Goal: Transaction & Acquisition: Purchase product/service

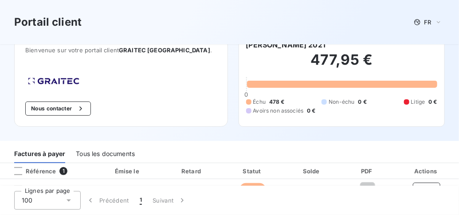
scroll to position [29, 0]
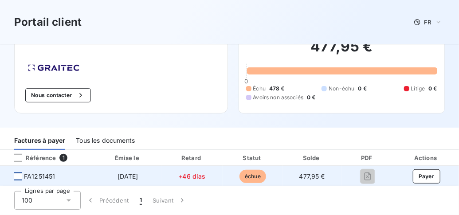
click at [19, 175] on div at bounding box center [18, 176] width 8 height 8
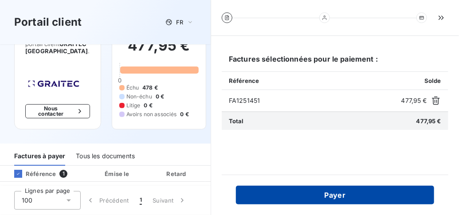
click at [337, 193] on button "Payer" at bounding box center [335, 195] width 198 height 19
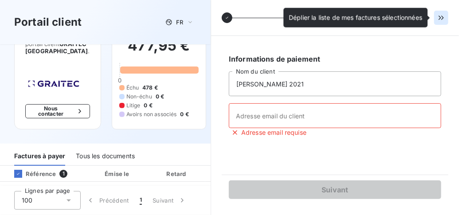
click at [442, 18] on icon "button" at bounding box center [440, 18] width 5 height 4
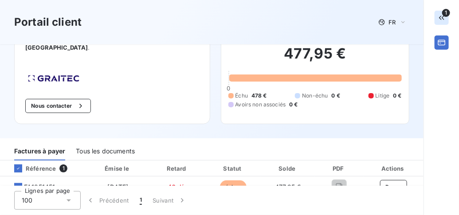
scroll to position [33, 0]
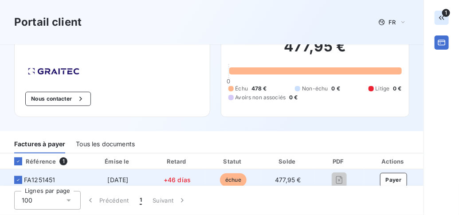
click at [234, 173] on span "échue" at bounding box center [233, 179] width 27 height 13
click at [17, 177] on icon at bounding box center [18, 179] width 5 height 5
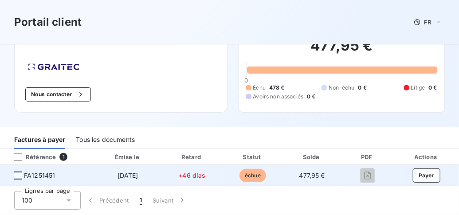
scroll to position [29, 0]
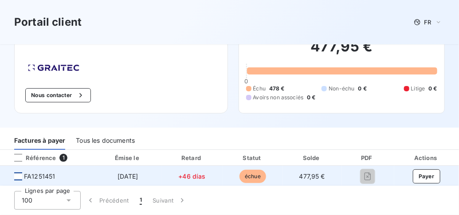
click at [18, 176] on div at bounding box center [18, 176] width 8 height 8
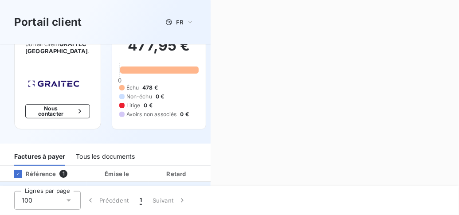
scroll to position [33, 0]
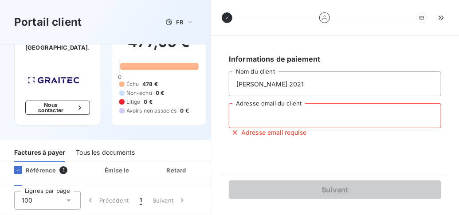
click at [307, 116] on input "Adresse email du client" at bounding box center [335, 115] width 212 height 25
type input "[EMAIL_ADDRESS][DOMAIN_NAME]"
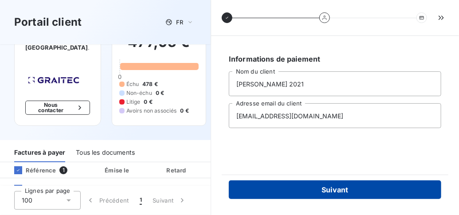
click at [338, 189] on button "Suivant" at bounding box center [335, 189] width 212 height 19
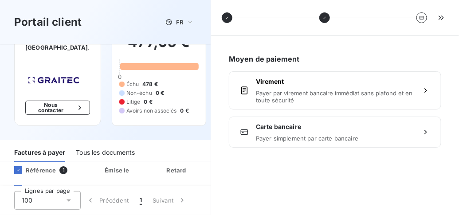
click at [350, 58] on h6 "Moyen de paiement" at bounding box center [335, 59] width 212 height 11
